Goal: Task Accomplishment & Management: Manage account settings

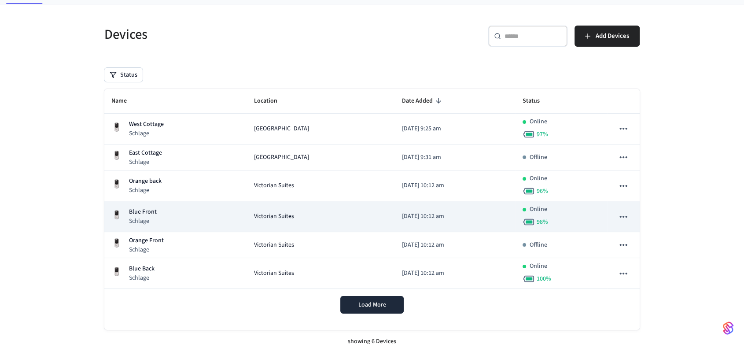
scroll to position [51, 0]
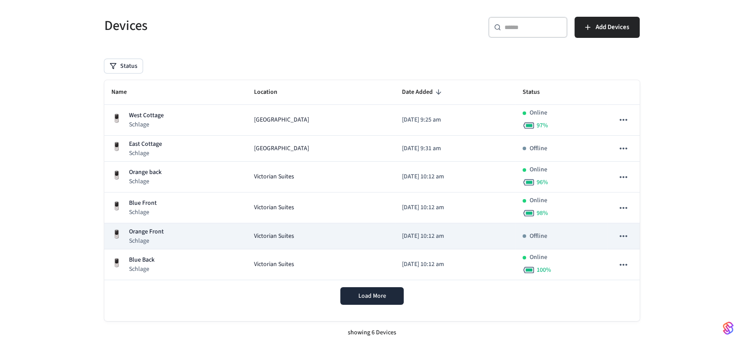
click at [201, 235] on div "Orange Front Schlage" at bounding box center [175, 236] width 128 height 18
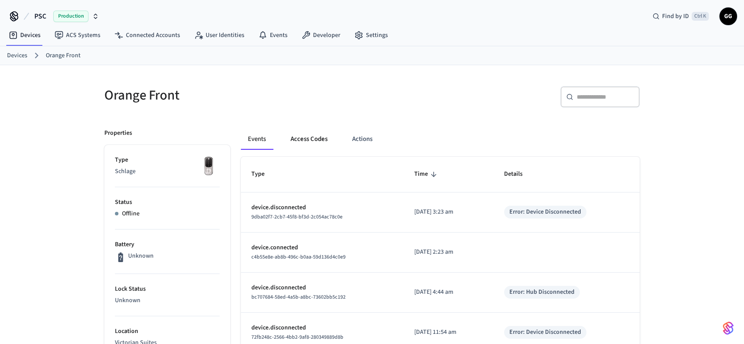
click at [313, 138] on button "Access Codes" at bounding box center [308, 138] width 51 height 21
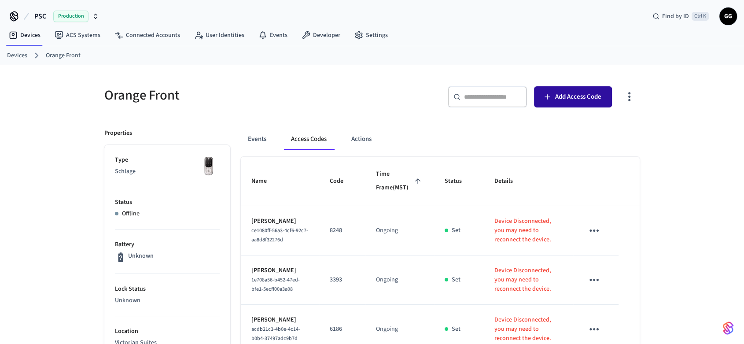
click at [563, 94] on span "Add Access Code" at bounding box center [578, 96] width 46 height 11
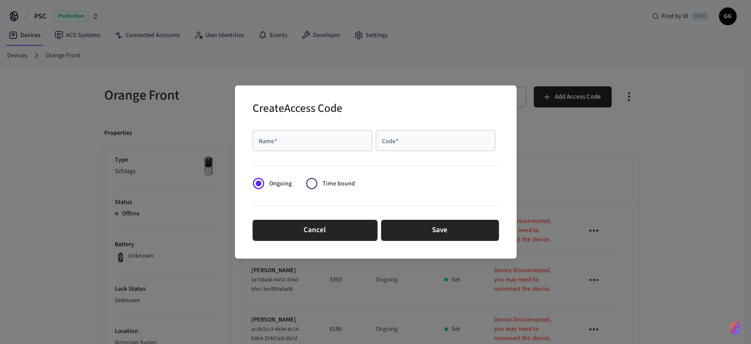
click at [407, 144] on input "Code   *" at bounding box center [435, 140] width 109 height 9
type input "****"
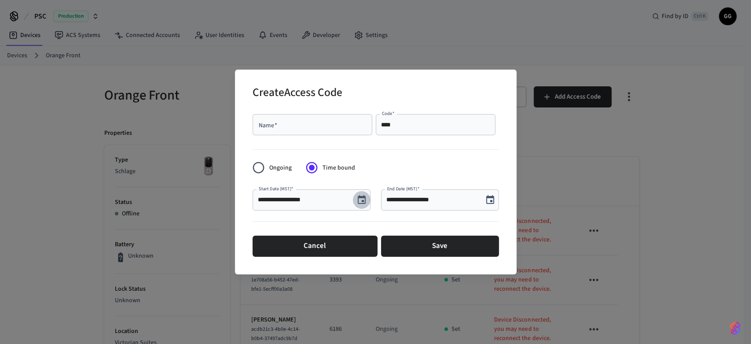
click at [361, 203] on icon "Choose date, selected date is Sep 27, 2025" at bounding box center [362, 199] width 8 height 9
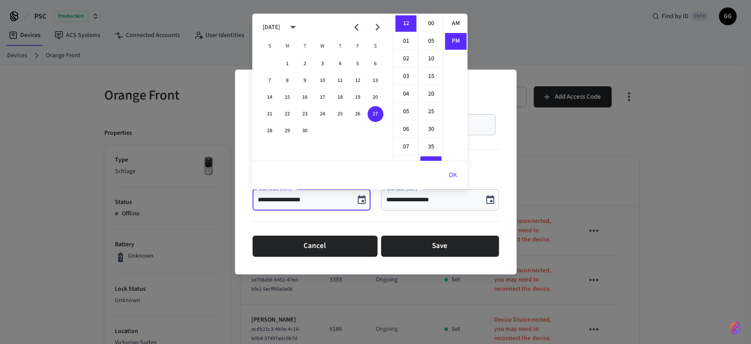
scroll to position [16, 0]
click at [286, 129] on button "29" at bounding box center [287, 131] width 16 height 16
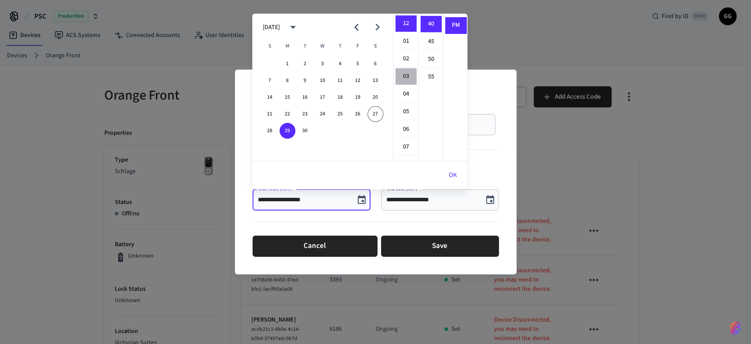
click at [400, 77] on li "03" at bounding box center [405, 76] width 21 height 17
click at [433, 25] on li "00" at bounding box center [430, 23] width 21 height 17
type input "**********"
click at [452, 174] on button "OK" at bounding box center [452, 175] width 29 height 21
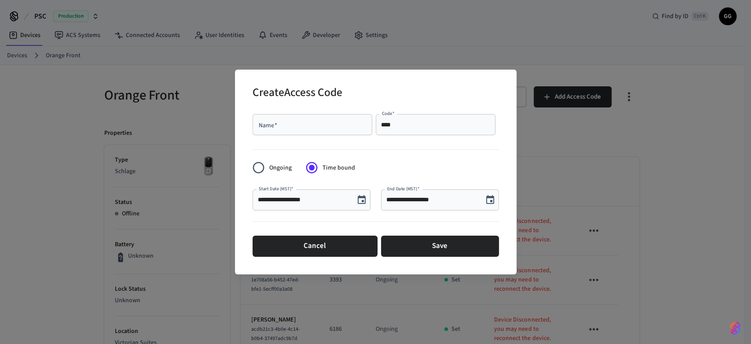
click at [489, 200] on icon "Choose date, selected date is Sep 27, 2025" at bounding box center [490, 199] width 11 height 11
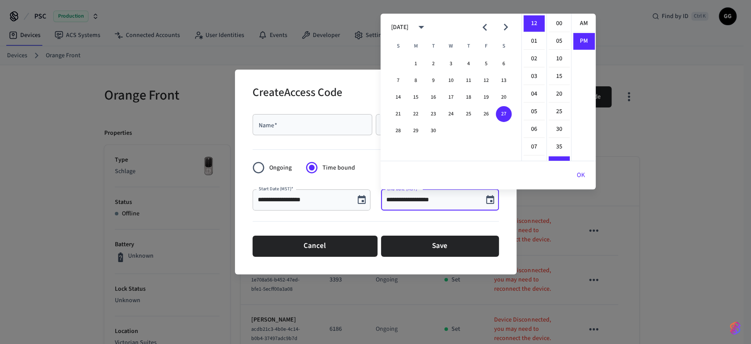
scroll to position [16, 0]
click at [507, 25] on icon "Next month" at bounding box center [506, 27] width 14 height 14
click at [467, 79] on button "9" at bounding box center [469, 81] width 16 height 16
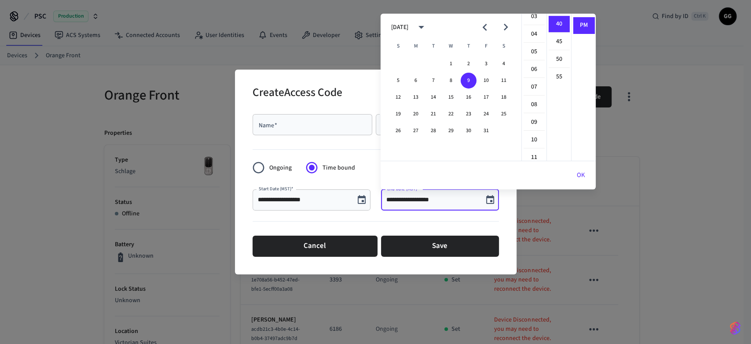
scroll to position [147, 0]
click at [533, 52] on li "10" at bounding box center [534, 53] width 21 height 17
click at [560, 22] on li "00" at bounding box center [559, 23] width 21 height 17
click at [583, 25] on li "AM" at bounding box center [583, 23] width 21 height 17
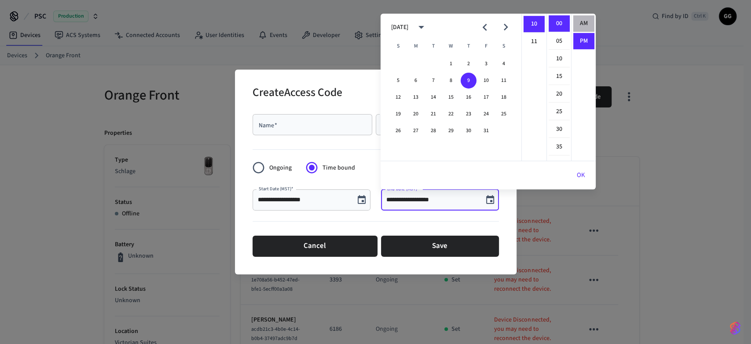
type input "**********"
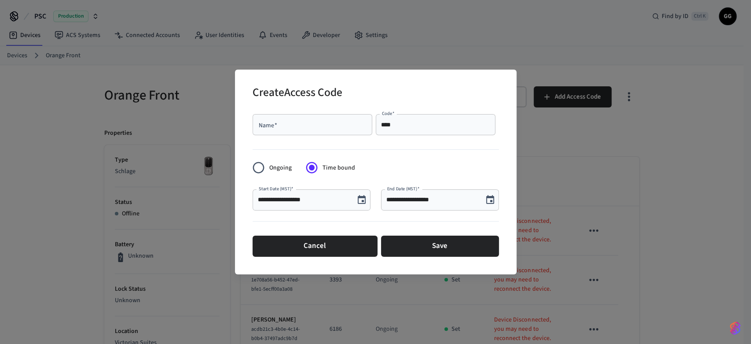
click at [291, 126] on input "Name   *" at bounding box center [312, 124] width 109 height 9
paste input "**********"
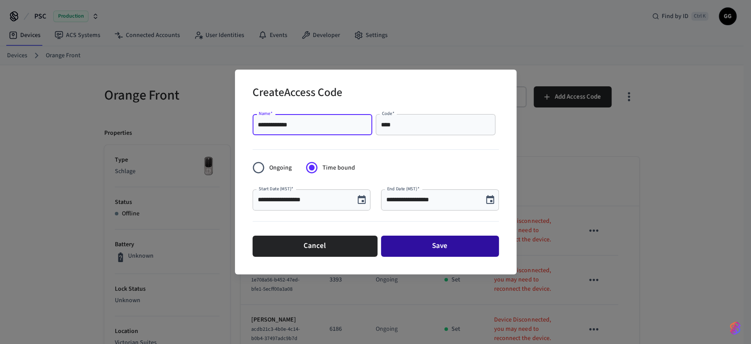
type input "**********"
click at [403, 242] on button "Save" at bounding box center [440, 245] width 118 height 21
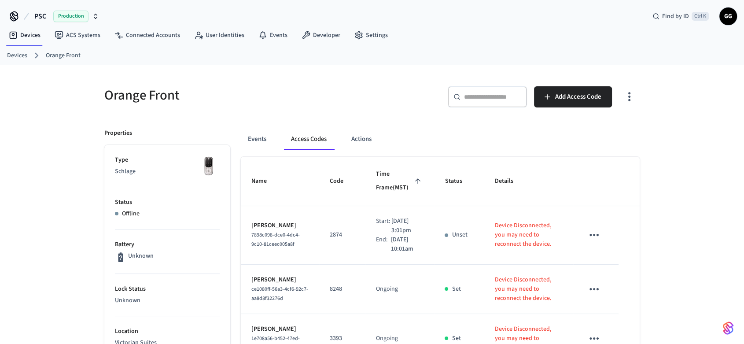
click at [19, 54] on link "Devices" at bounding box center [17, 55] width 20 height 9
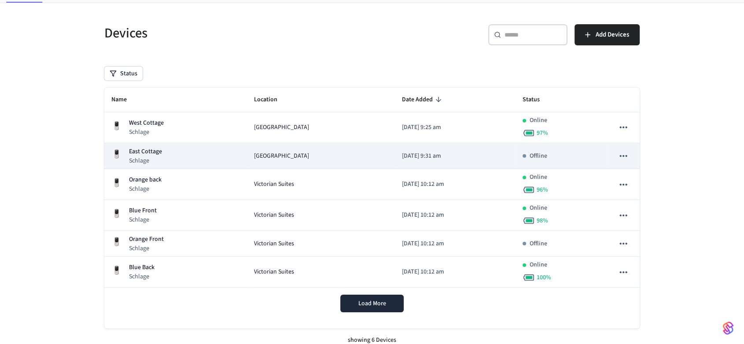
scroll to position [51, 0]
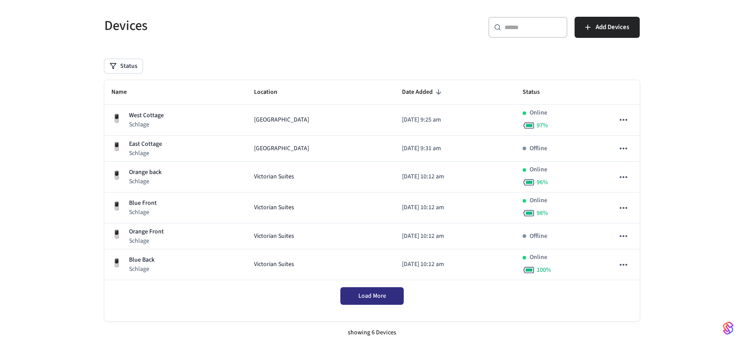
click at [377, 293] on span "Load More" at bounding box center [372, 295] width 28 height 9
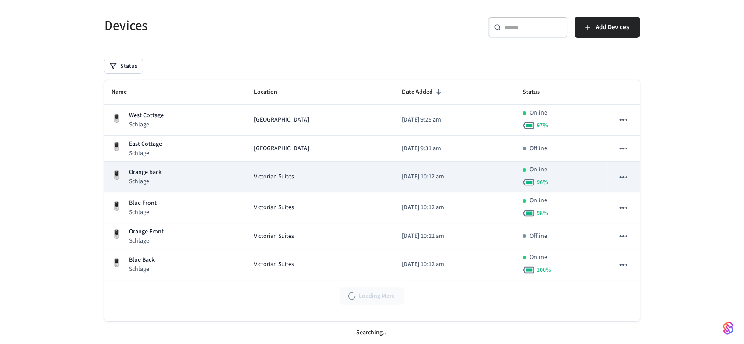
click at [353, 176] on div "Victorian Suites" at bounding box center [320, 176] width 134 height 9
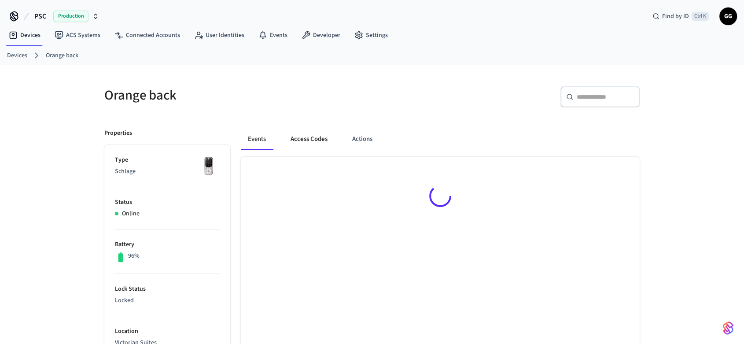
click at [326, 139] on button "Access Codes" at bounding box center [308, 138] width 51 height 21
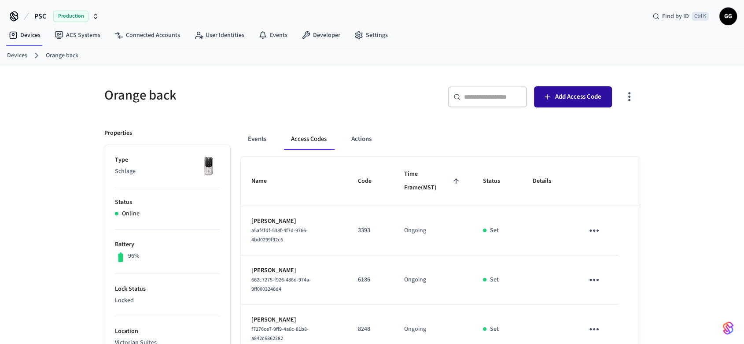
click at [577, 98] on span "Add Access Code" at bounding box center [578, 96] width 46 height 11
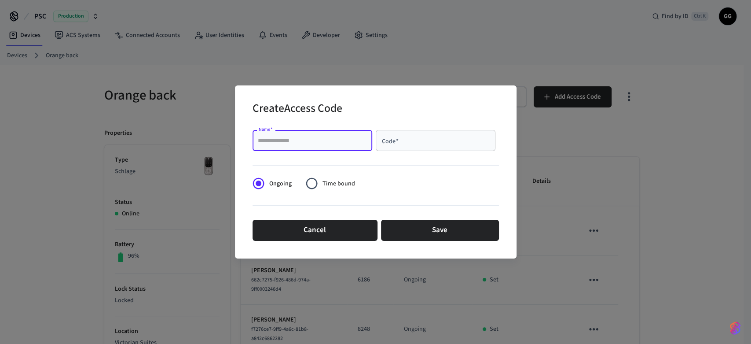
click at [331, 142] on input "Name   *" at bounding box center [312, 140] width 109 height 9
paste input "**********"
type input "**********"
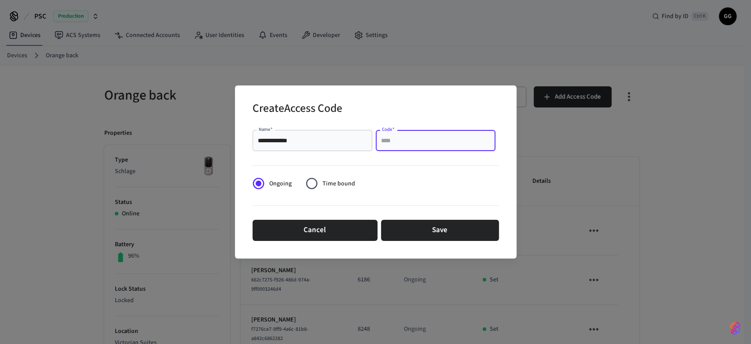
click at [405, 143] on input "Code   *" at bounding box center [435, 140] width 109 height 9
type input "****"
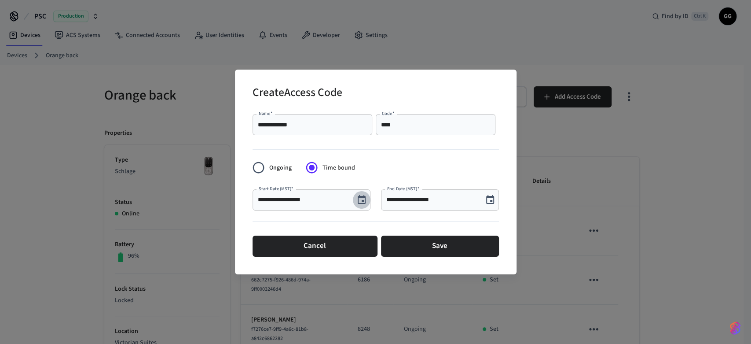
click at [361, 201] on icon "Choose date, selected date is Sep 27, 2025" at bounding box center [361, 199] width 11 height 11
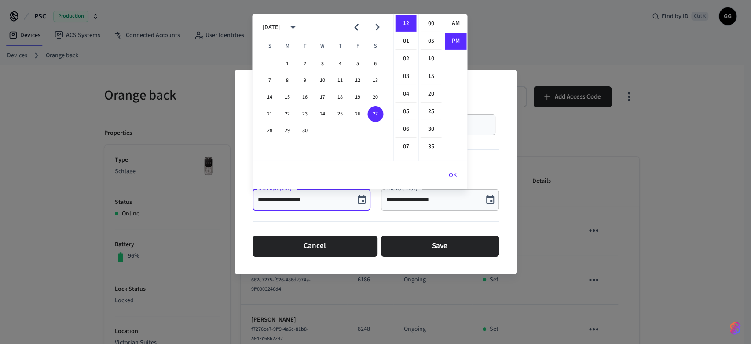
scroll to position [16, 0]
click at [288, 129] on button "29" at bounding box center [287, 131] width 16 height 16
click at [401, 70] on li "03" at bounding box center [405, 76] width 21 height 17
click at [426, 18] on li "00" at bounding box center [430, 23] width 21 height 17
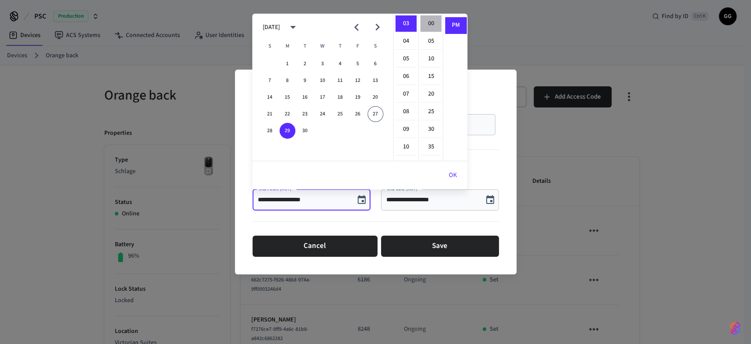
type input "**********"
click at [455, 172] on button "OK" at bounding box center [452, 175] width 29 height 21
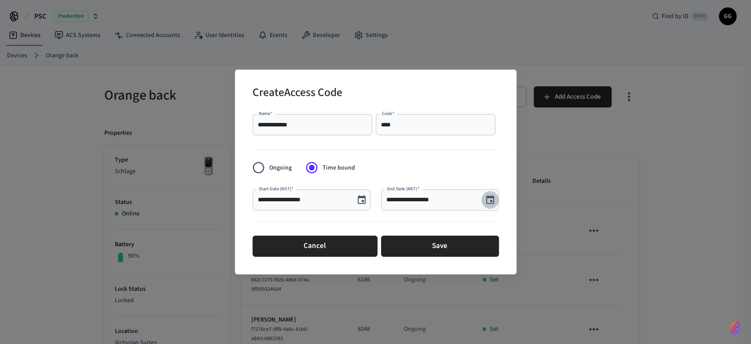
click at [488, 198] on icon "Choose date, selected date is Sep 27, 2025" at bounding box center [490, 199] width 11 height 11
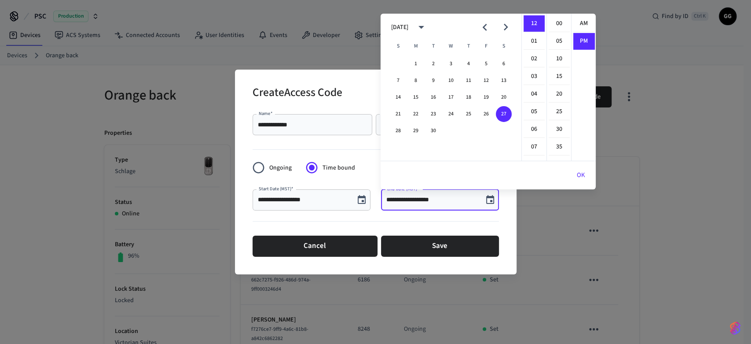
scroll to position [16, 0]
click at [506, 26] on icon "Next month" at bounding box center [506, 27] width 14 height 14
click at [469, 79] on button "9" at bounding box center [469, 81] width 16 height 16
click at [528, 55] on li "10" at bounding box center [534, 57] width 21 height 17
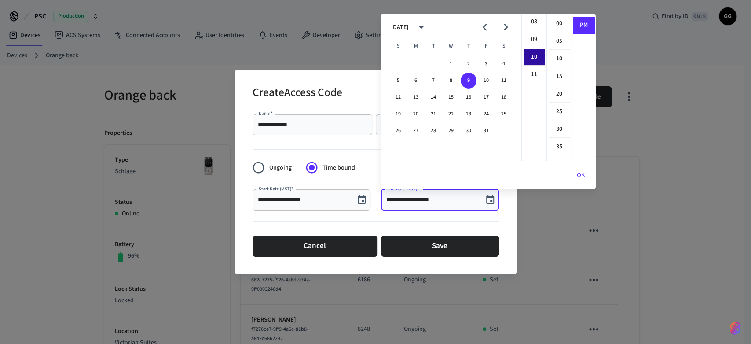
scroll to position [176, 0]
click at [553, 22] on li "00" at bounding box center [559, 23] width 21 height 17
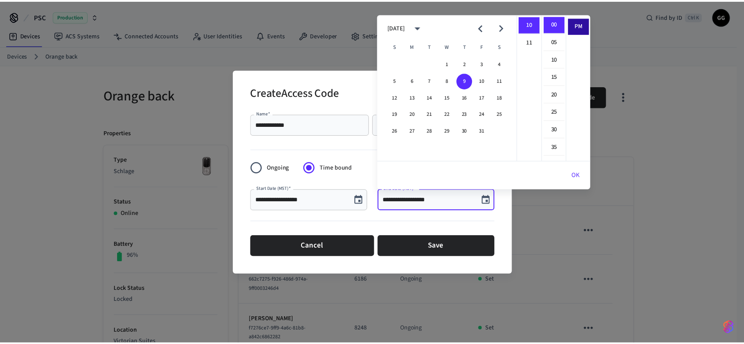
scroll to position [0, 0]
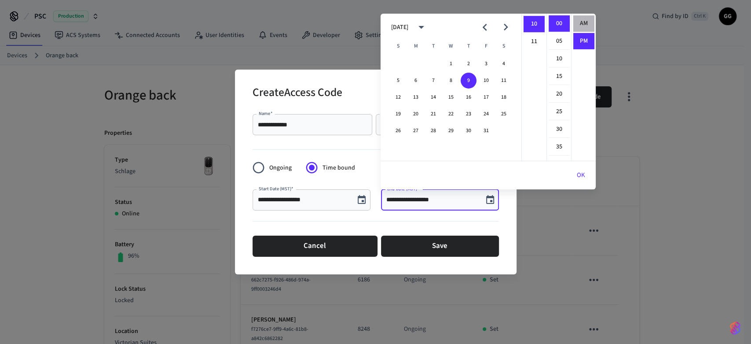
click at [583, 23] on li "AM" at bounding box center [583, 23] width 21 height 17
type input "**********"
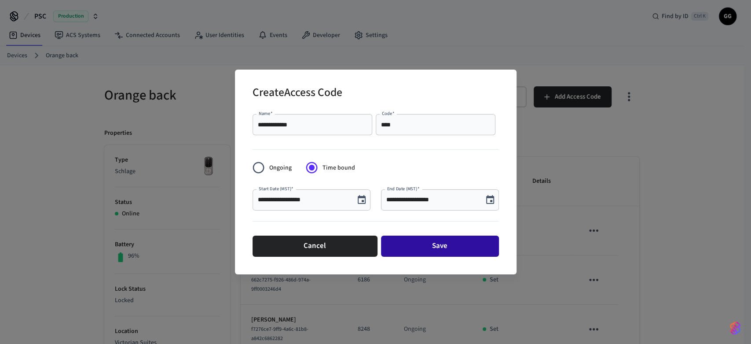
click at [435, 240] on button "Save" at bounding box center [440, 245] width 118 height 21
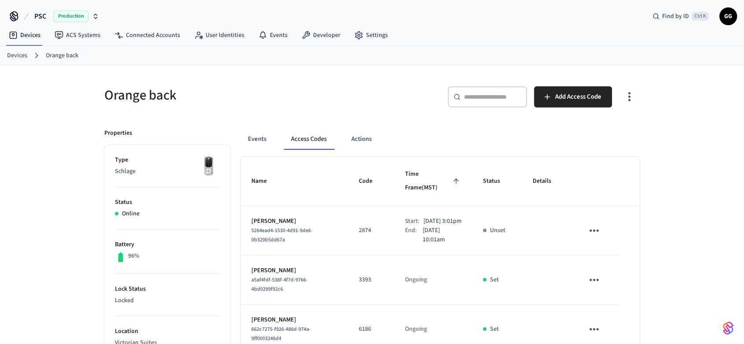
click at [14, 57] on link "Devices" at bounding box center [17, 55] width 20 height 9
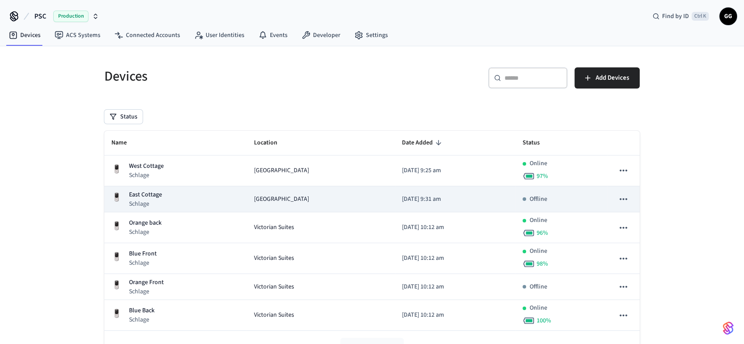
click at [626, 199] on icon "sticky table" at bounding box center [622, 199] width 7 height 2
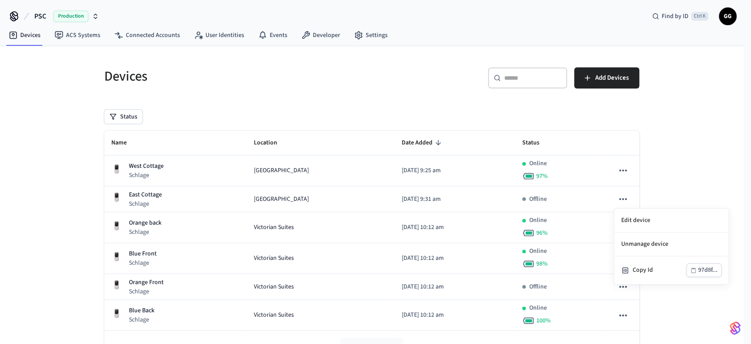
click at [435, 199] on div at bounding box center [375, 172] width 751 height 344
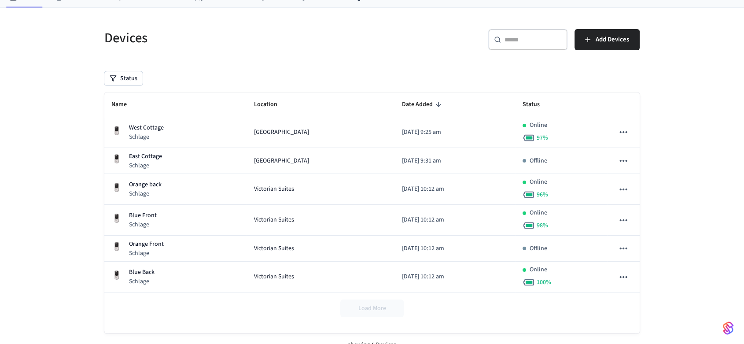
scroll to position [51, 0]
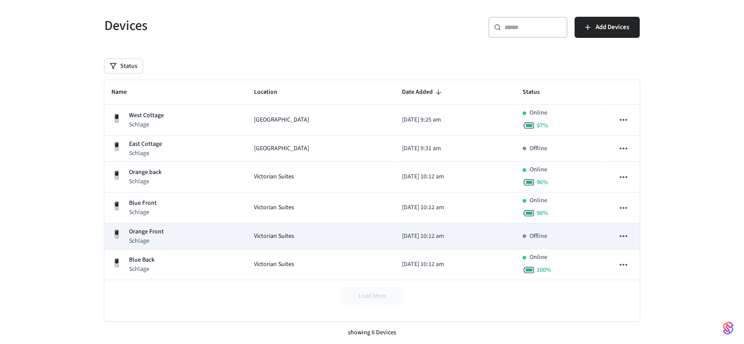
click at [341, 233] on div "Victorian Suites" at bounding box center [320, 235] width 134 height 9
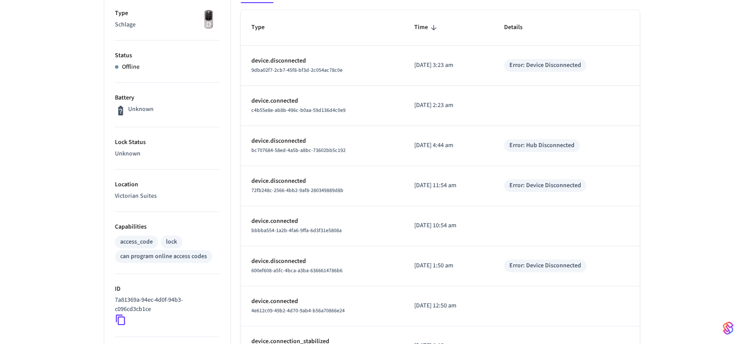
scroll to position [49, 0]
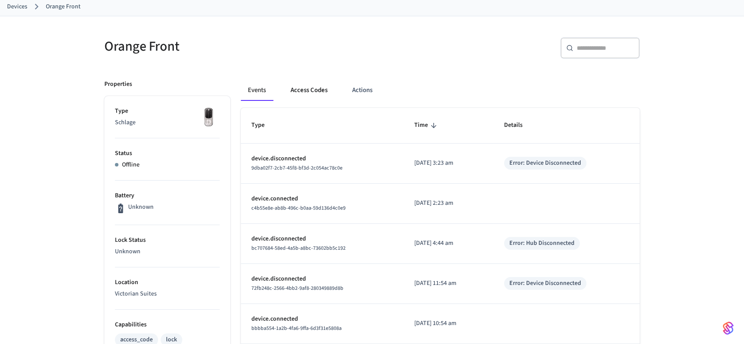
click at [314, 93] on button "Access Codes" at bounding box center [308, 90] width 51 height 21
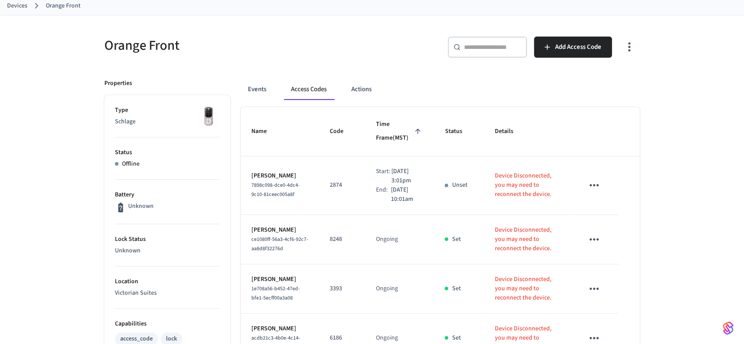
scroll to position [0, 0]
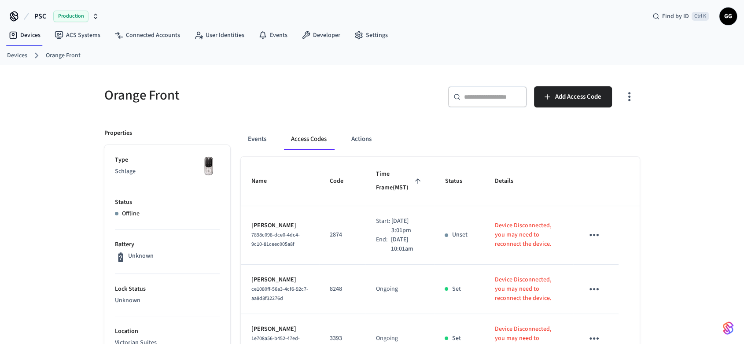
click at [7, 52] on link "Devices" at bounding box center [17, 55] width 20 height 9
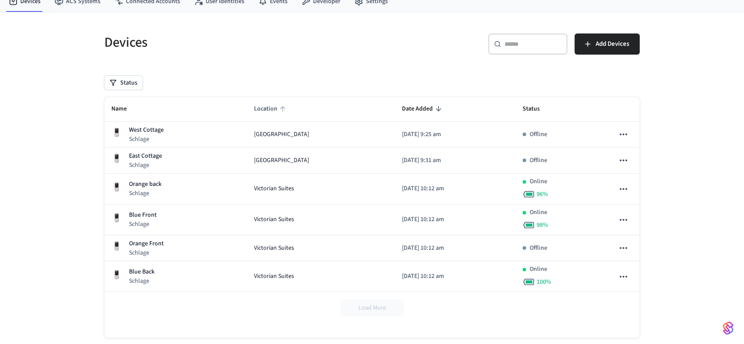
scroll to position [51, 0]
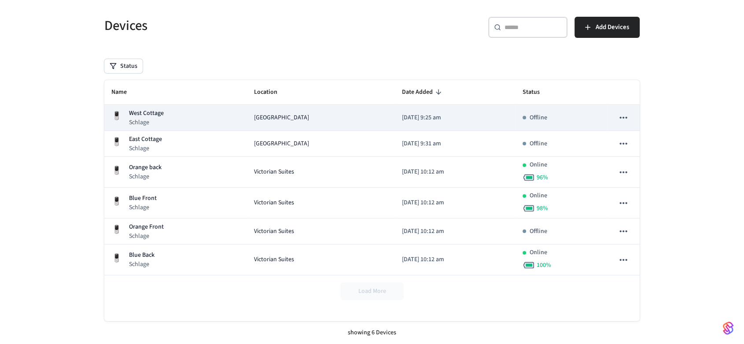
click at [472, 122] on td "[DATE] 9:25 am" at bounding box center [455, 118] width 121 height 26
